Goal: Task Accomplishment & Management: Manage account settings

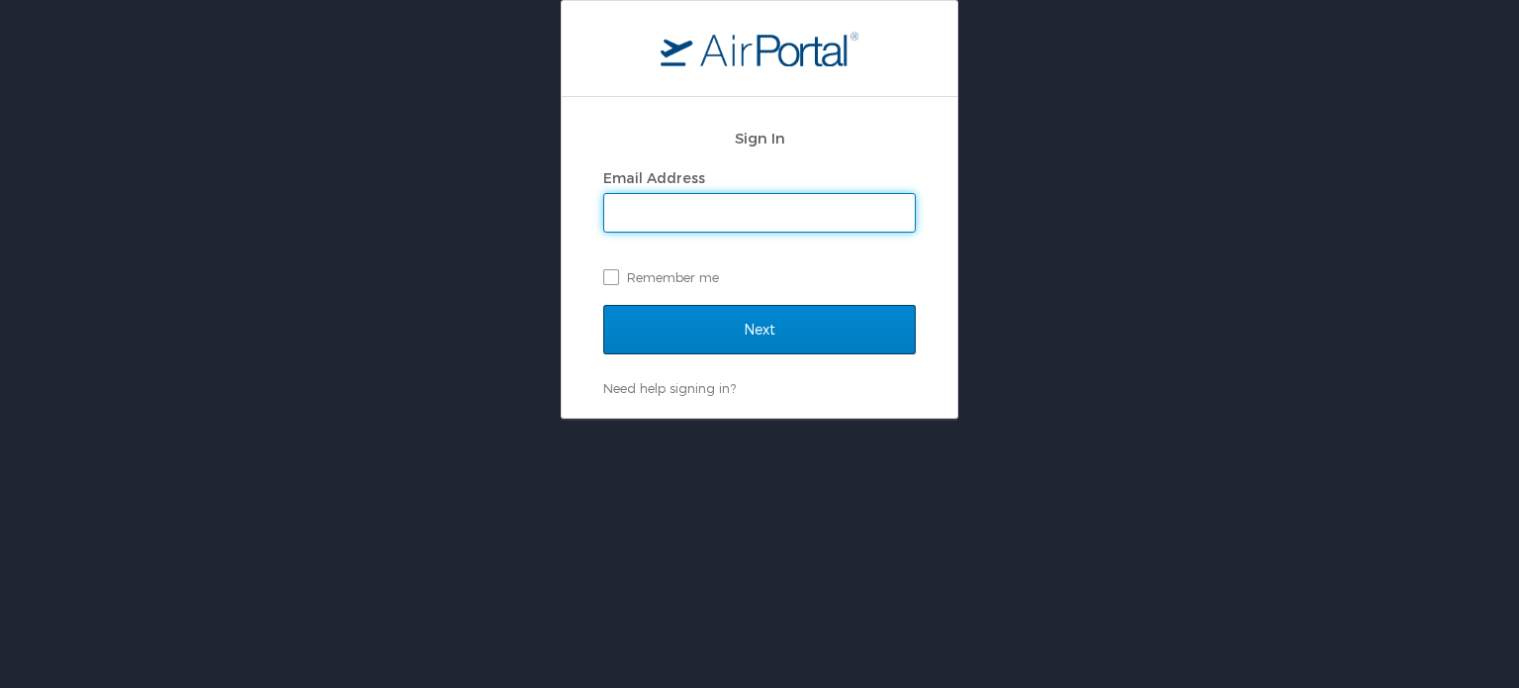
type input "[EMAIL_ADDRESS][DOMAIN_NAME]"
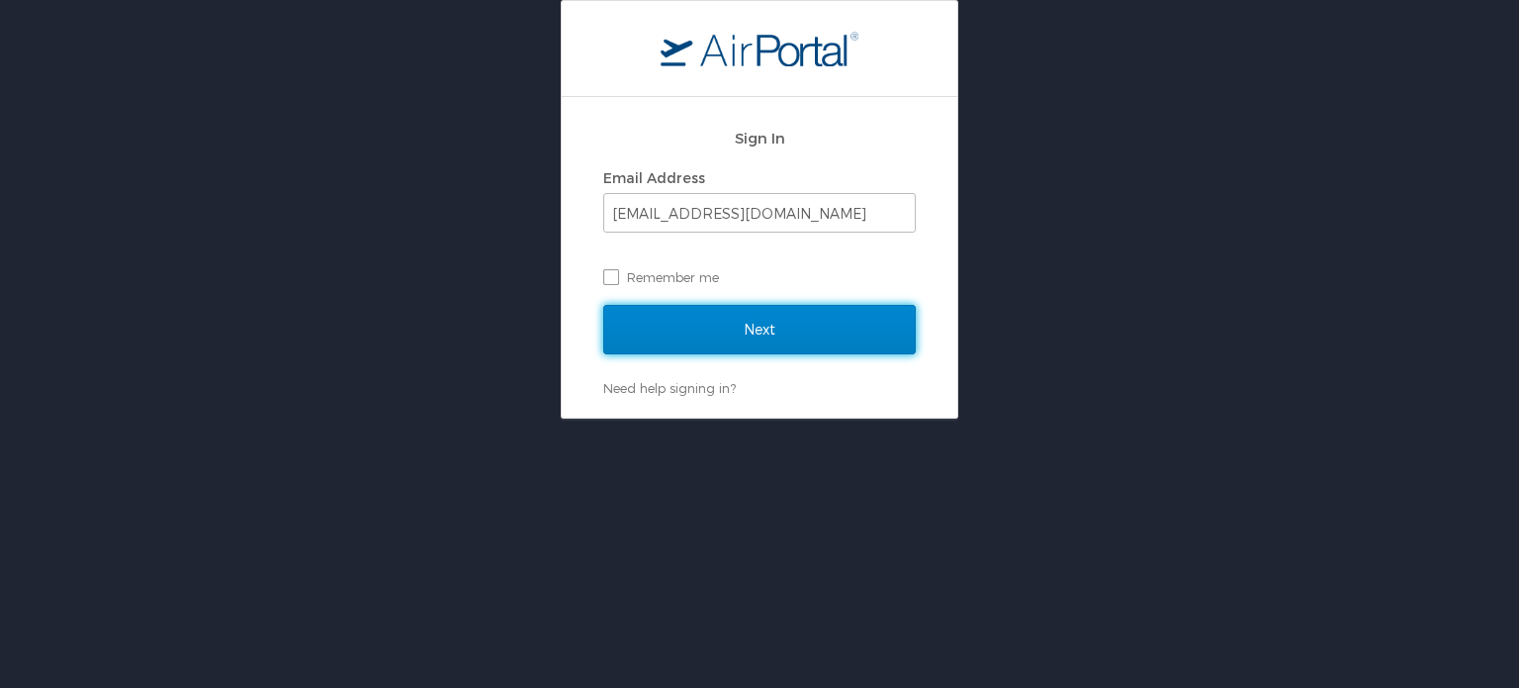
click at [759, 335] on input "Next" at bounding box center [759, 329] width 313 height 49
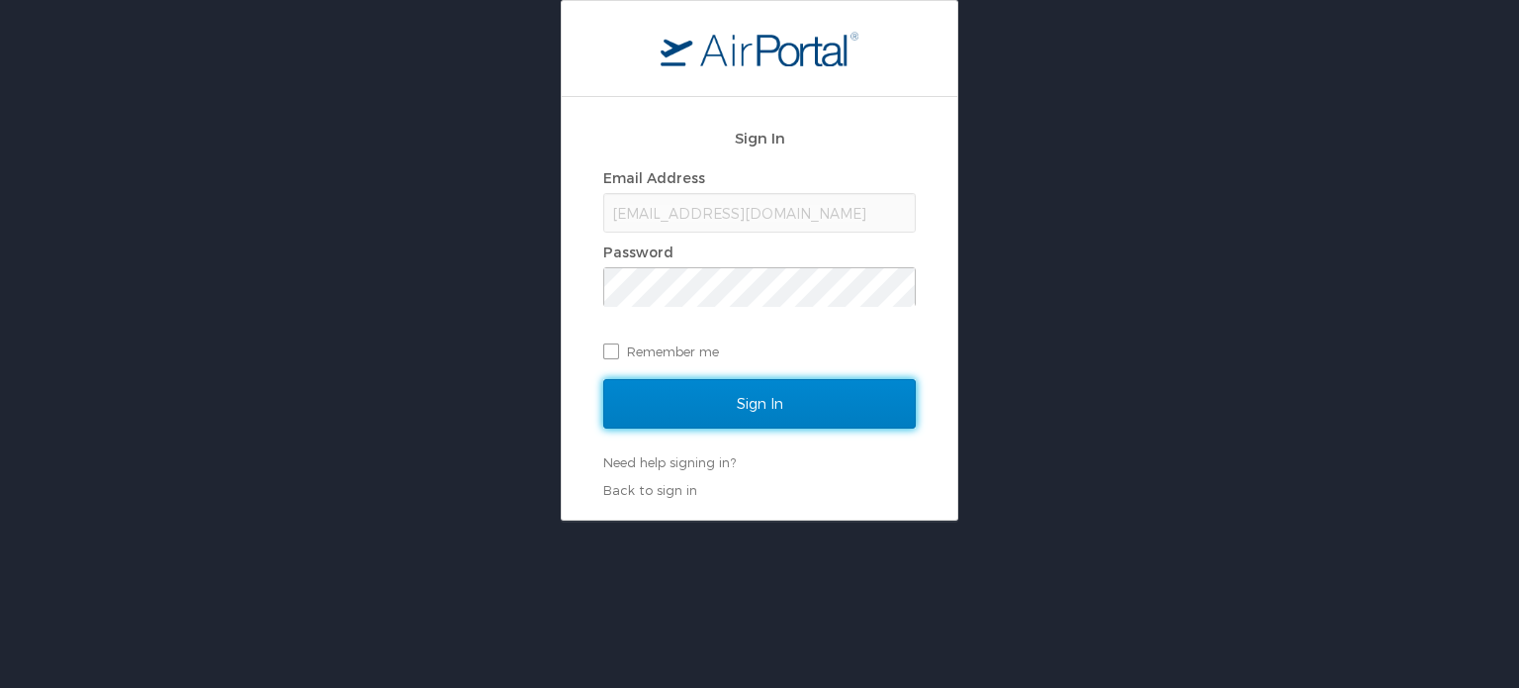
click at [706, 403] on input "Sign In" at bounding box center [759, 403] width 313 height 49
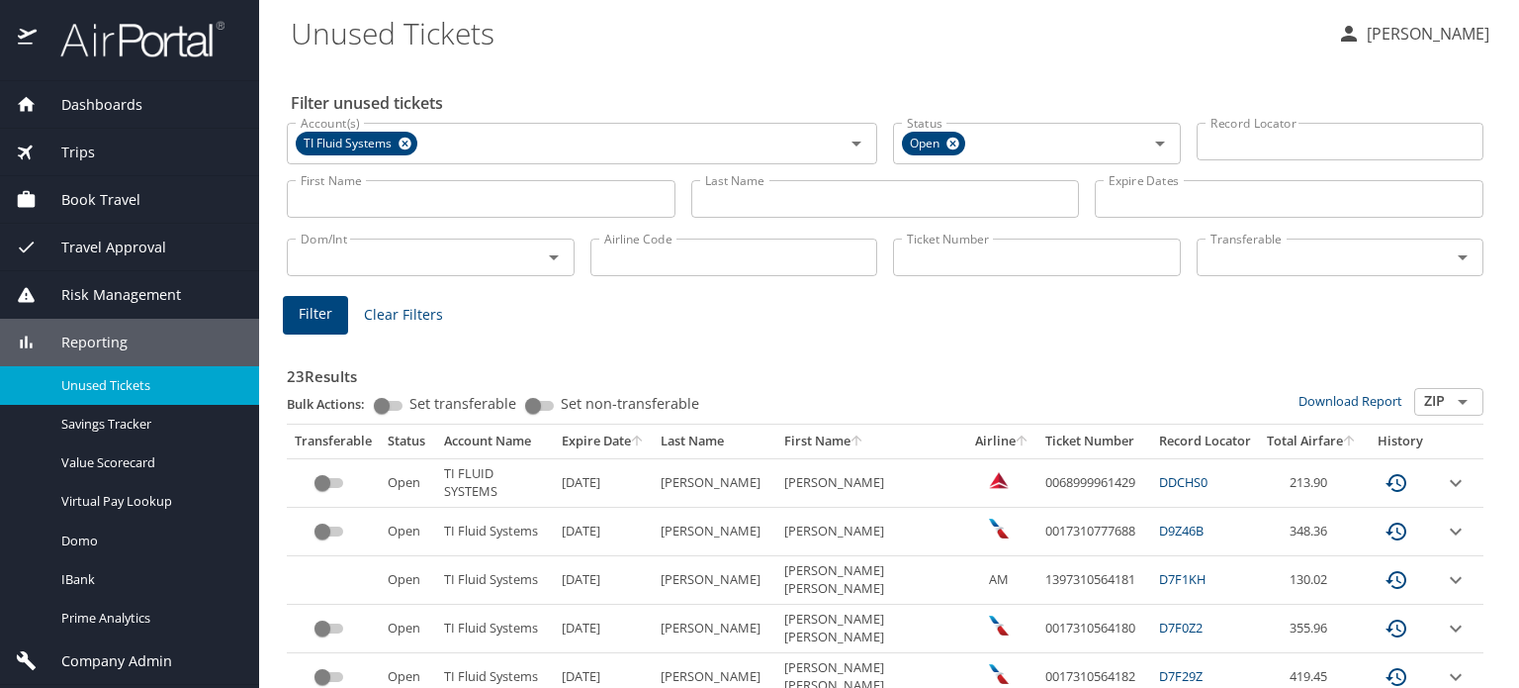
click at [745, 212] on input "Last Name" at bounding box center [885, 199] width 389 height 38
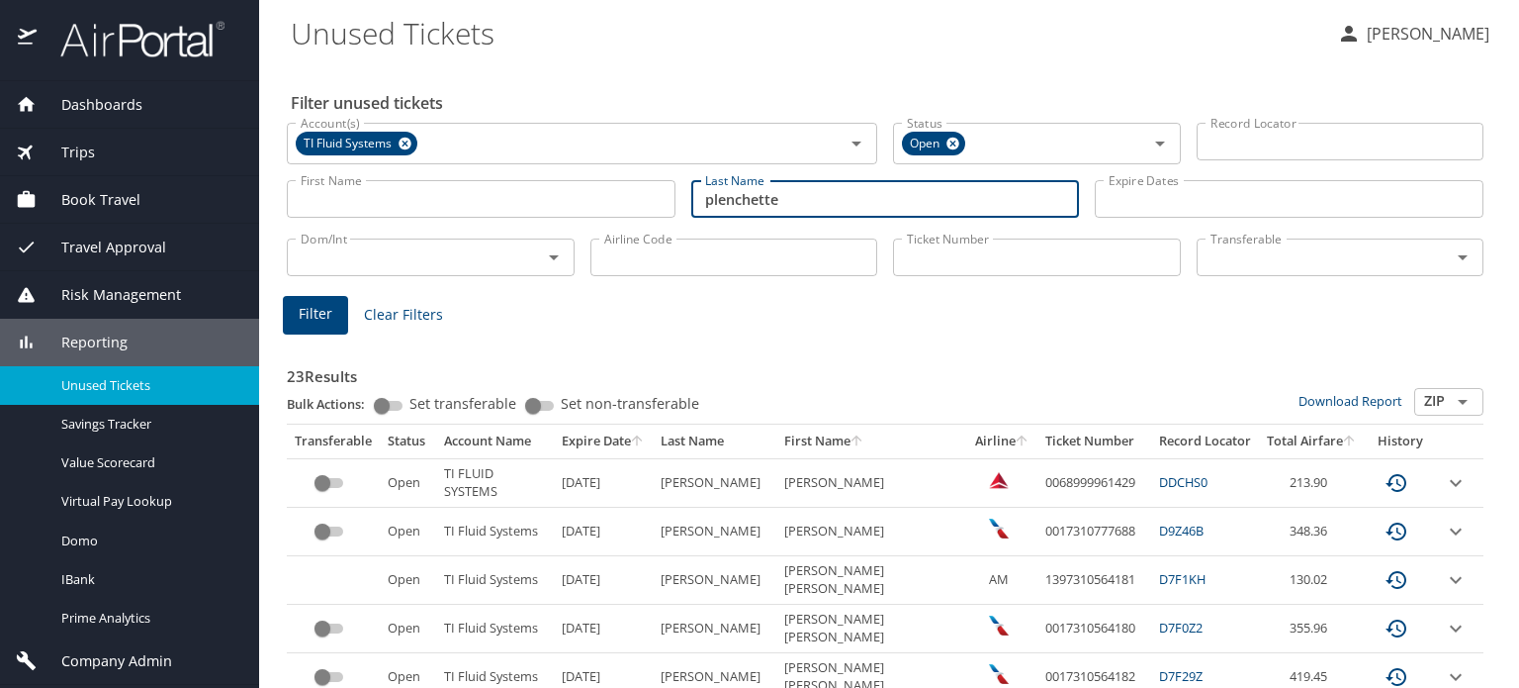
type input "plenchette"
click at [305, 317] on span "Filter" at bounding box center [316, 314] width 34 height 25
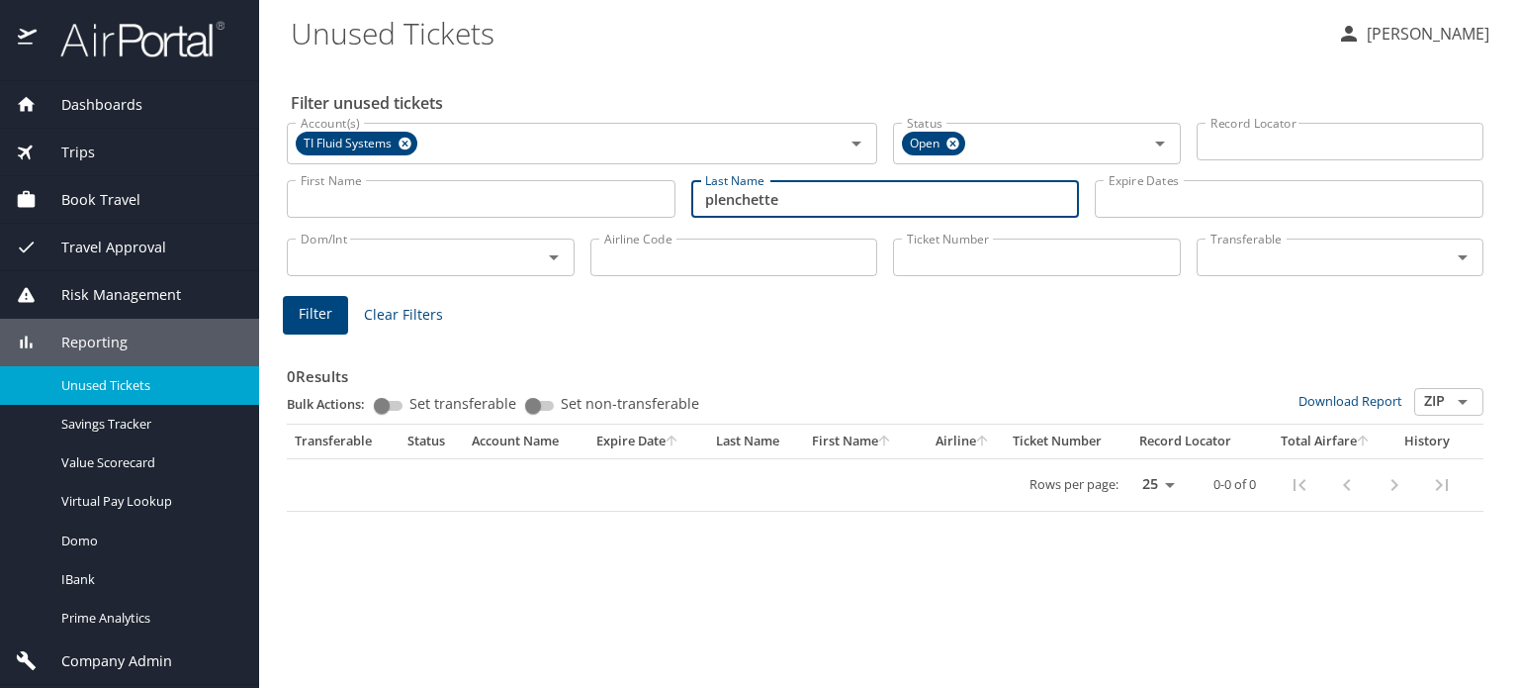
drag, startPoint x: 776, startPoint y: 195, endPoint x: 478, endPoint y: 169, distance: 298.9
click at [478, 169] on div "First Name First Name Last Name plenchette Last Name Expire Dates Expire Dates" at bounding box center [885, 199] width 1213 height 70
drag, startPoint x: 1311, startPoint y: 279, endPoint x: 1254, endPoint y: 256, distance: 60.8
click at [1309, 276] on div "Transferable Transferable" at bounding box center [1341, 254] width 288 height 49
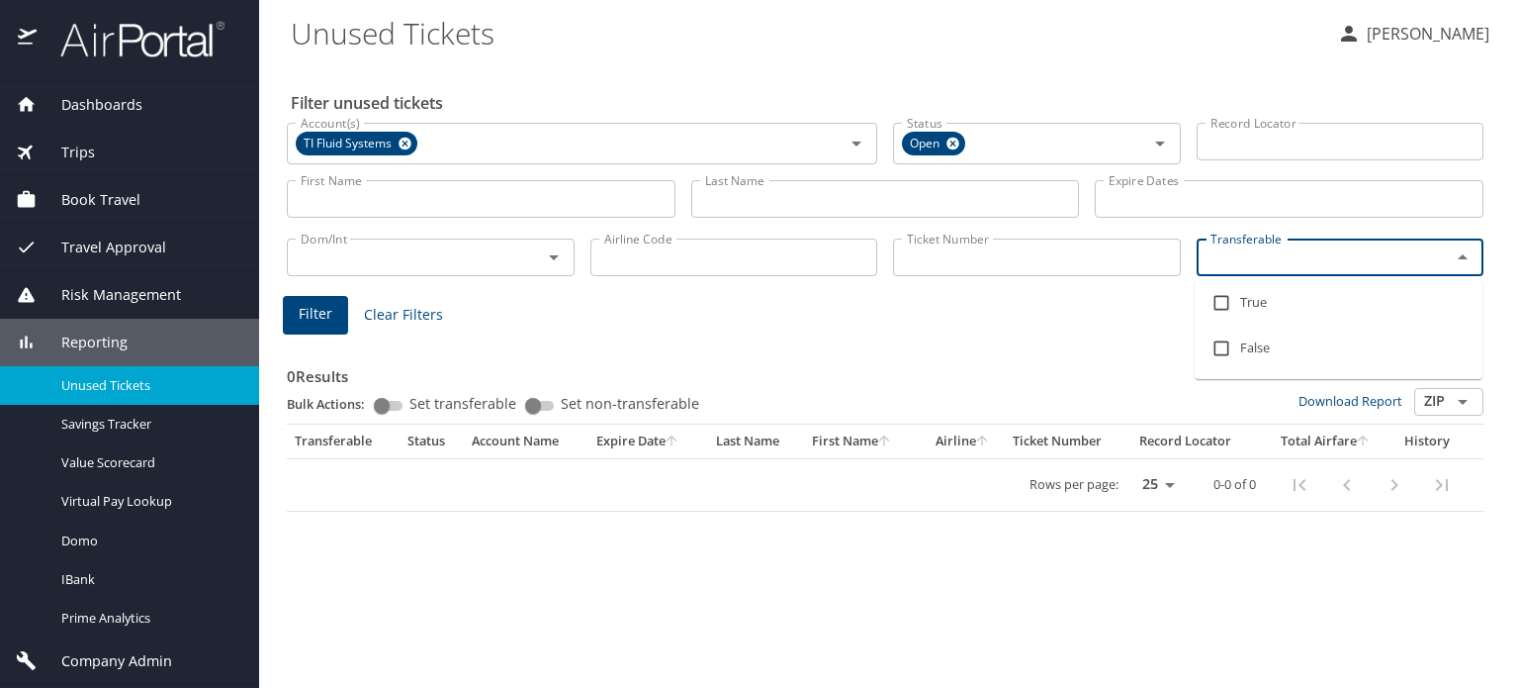
click at [1234, 254] on input "Transferable" at bounding box center [1312, 257] width 218 height 26
click at [1225, 297] on input "checkbox" at bounding box center [1222, 303] width 38 height 38
checkbox input "true"
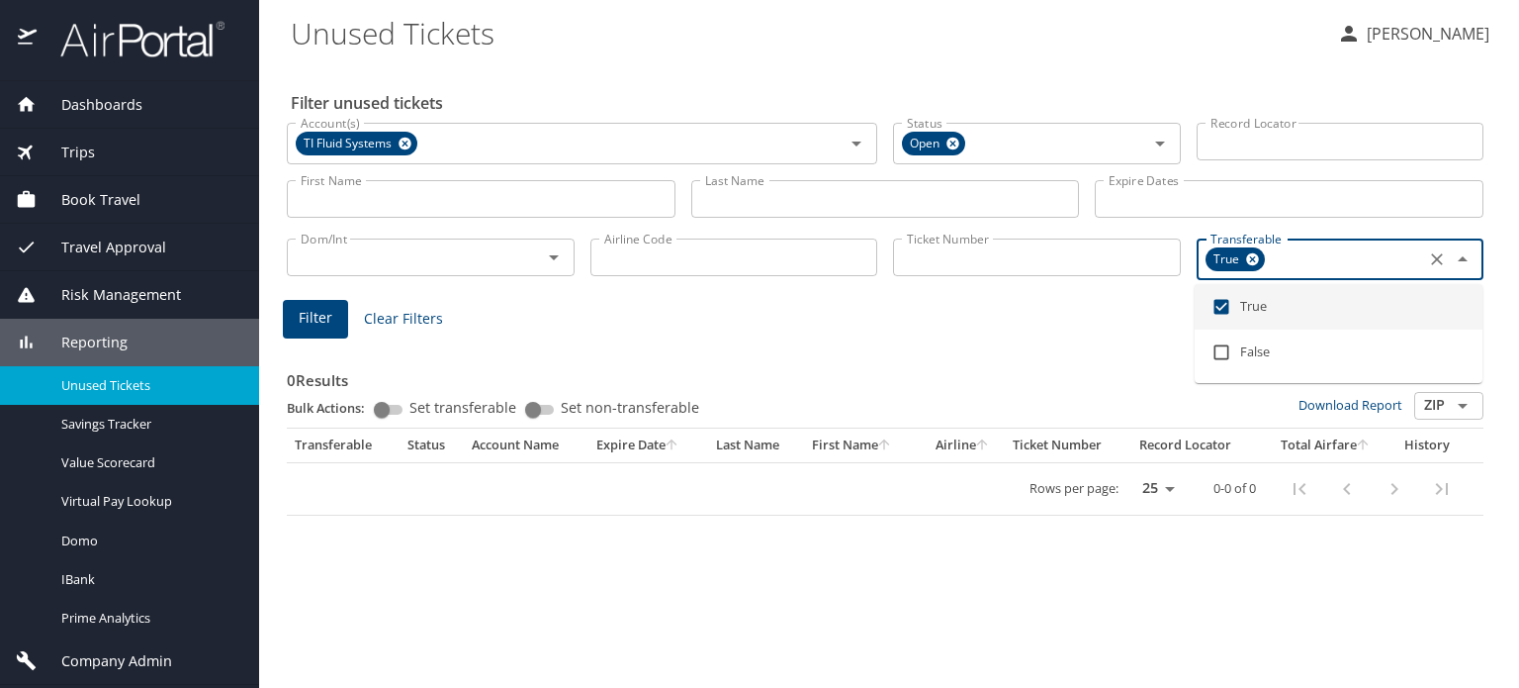
click at [292, 316] on button "Filter" at bounding box center [315, 319] width 65 height 39
